Goal: Information Seeking & Learning: Find specific fact

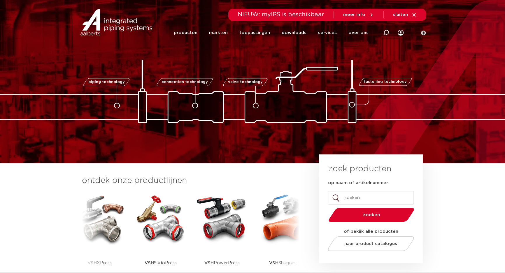
click at [347, 202] on input "op naam of artikelnummer" at bounding box center [371, 197] width 86 height 13
paste input "960cbc9d-b80b-4294-a3a9-1f32dc84ed9f"
type input "960cbc9d-b80b-4294-a3a9-1f32dc84ed9f"
click at [326, 208] on button "zoeken" at bounding box center [371, 215] width 90 height 15
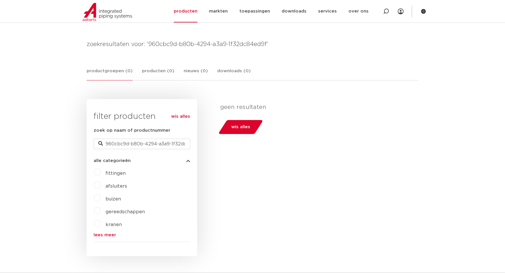
scroll to position [26, 0]
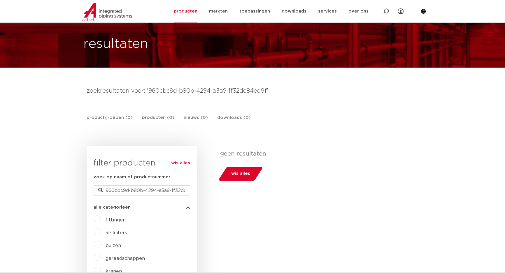
click at [149, 116] on link "producten (0)" at bounding box center [158, 120] width 32 height 13
click at [112, 194] on input "960cbc9d-b80b-4294-a3a9-1f32dc84ed9f" at bounding box center [142, 191] width 97 height 11
drag, startPoint x: 109, startPoint y: 193, endPoint x: 203, endPoint y: 184, distance: 94.3
click at [203, 184] on div "wis alles filter producten zoek op naam of productnummer 960cbc9d-b80b-4294-a3a…" at bounding box center [253, 224] width 332 height 157
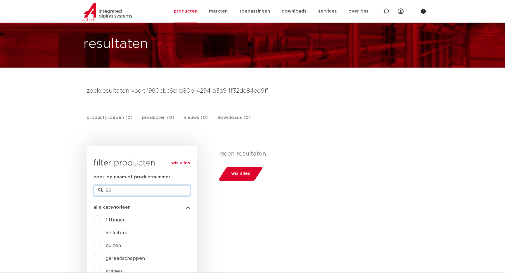
scroll to position [0, 0]
type input "S1202"
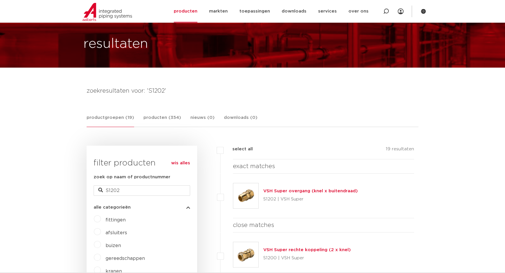
click at [300, 188] on div "VSH Super overgang (knel x buitendraad) S1202 | VSH Super" at bounding box center [310, 196] width 95 height 16
click at [302, 191] on link "VSH Super overgang (knel x buitendraad)" at bounding box center [310, 191] width 95 height 4
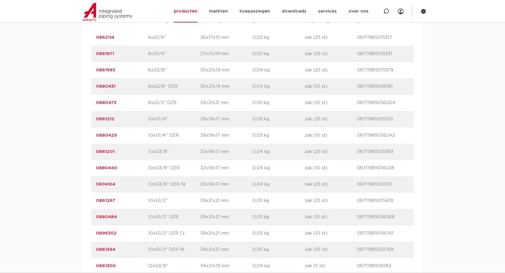
scroll to position [424, 0]
click at [384, 10] on icon at bounding box center [385, 11] width 7 height 7
paste input "0857505"
type input "0857505"
click button "Zoeken" at bounding box center [0, 0] width 0 height 0
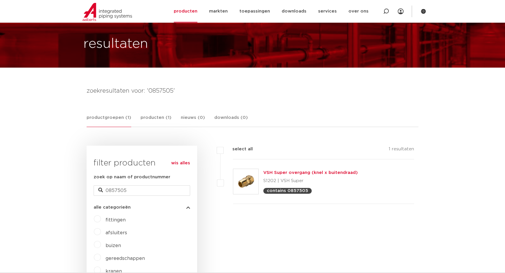
click at [284, 193] on p "contains 0857505" at bounding box center [287, 191] width 41 height 4
click at [284, 172] on link "VSH Super overgang (knel x buitendraad)" at bounding box center [310, 173] width 95 height 4
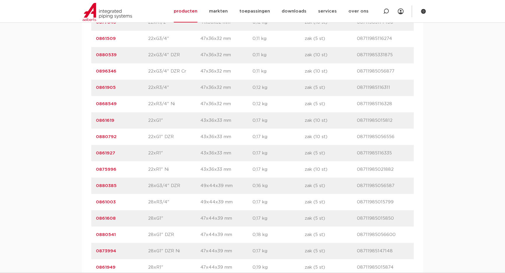
scroll to position [668, 0]
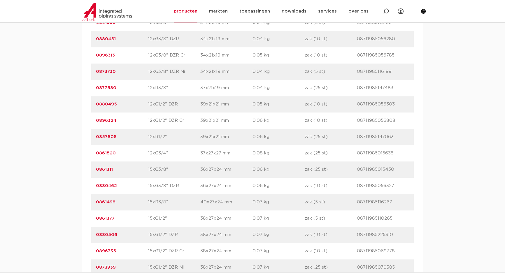
drag, startPoint x: 109, startPoint y: 125, endPoint x: 144, endPoint y: 132, distance: 35.6
click at [109, 126] on div "artikelnummer 0896324 afmeting 12xG1/2" DZR Cr afmetingen 39x21x21 mm gewicht 0…" at bounding box center [252, 121] width 323 height 16
click at [97, 139] on link "0857505" at bounding box center [106, 137] width 21 height 4
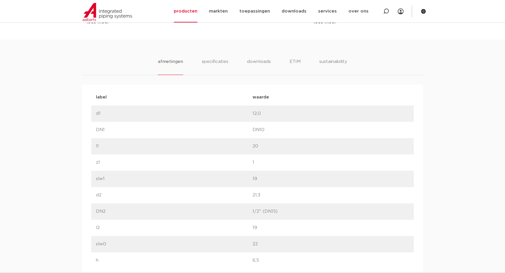
scroll to position [292, 0]
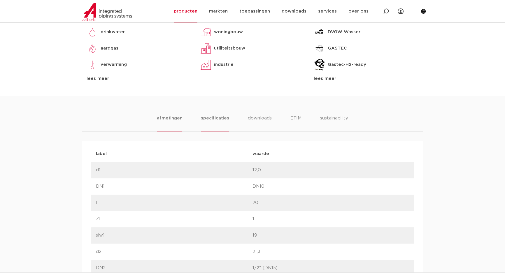
click at [214, 118] on li "specificaties" at bounding box center [215, 123] width 28 height 17
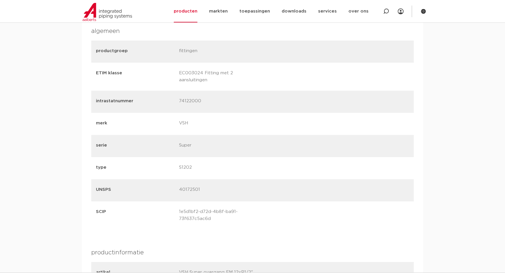
scroll to position [583, 0]
drag, startPoint x: 180, startPoint y: 214, endPoint x: 235, endPoint y: 218, distance: 55.3
click at [235, 218] on p "1e5d1bf2-d72d-4b8f-ba91-73f637c5ac6d" at bounding box center [218, 217] width 78 height 14
click at [196, 235] on div "karakteristieken kleur messing materialen messing (CW617N) afwerking geen" at bounding box center [252, 226] width 323 height 740
drag, startPoint x: 179, startPoint y: 211, endPoint x: 212, endPoint y: 223, distance: 35.3
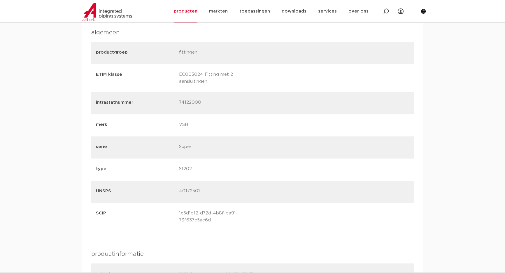
click at [212, 223] on p "1e5d1bf2-d72d-4b8f-ba91-73f637c5ac6d" at bounding box center [218, 217] width 78 height 14
copy p "1e5d1bf2-d72d-4b8f-ba91-73f637c5ac6d"
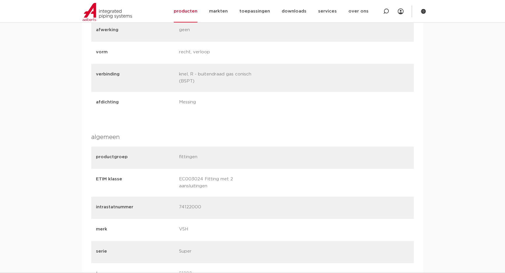
scroll to position [477, 0]
click at [381, 9] on div at bounding box center [386, 11] width 23 height 22
paste input "6569816"
click button "Zoeken" at bounding box center [0, 0] width 0 height 0
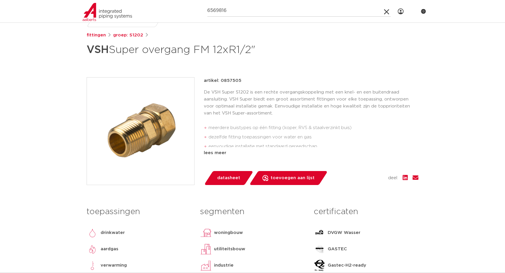
scroll to position [53, 0]
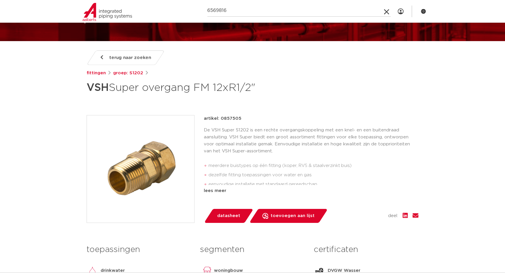
click button "Zoeken" at bounding box center [0, 0] width 0 height 0
type input "656981"
